Goal: Task Accomplishment & Management: Manage account settings

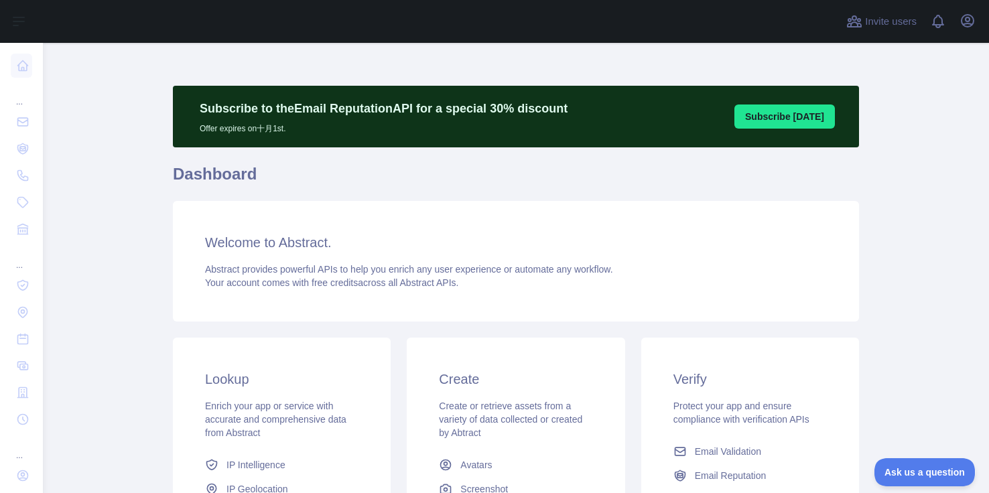
click at [761, 119] on button "Subscribe [DATE]" at bounding box center [785, 117] width 101 height 24
click at [967, 22] on icon "button" at bounding box center [968, 21] width 16 height 16
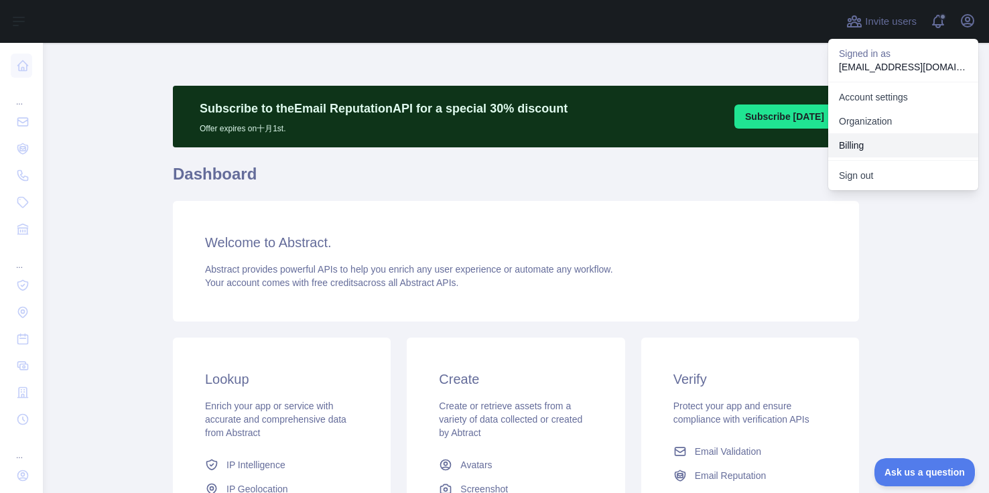
click at [875, 147] on button "Billing" at bounding box center [903, 145] width 150 height 24
